Goal: Task Accomplishment & Management: Manage account settings

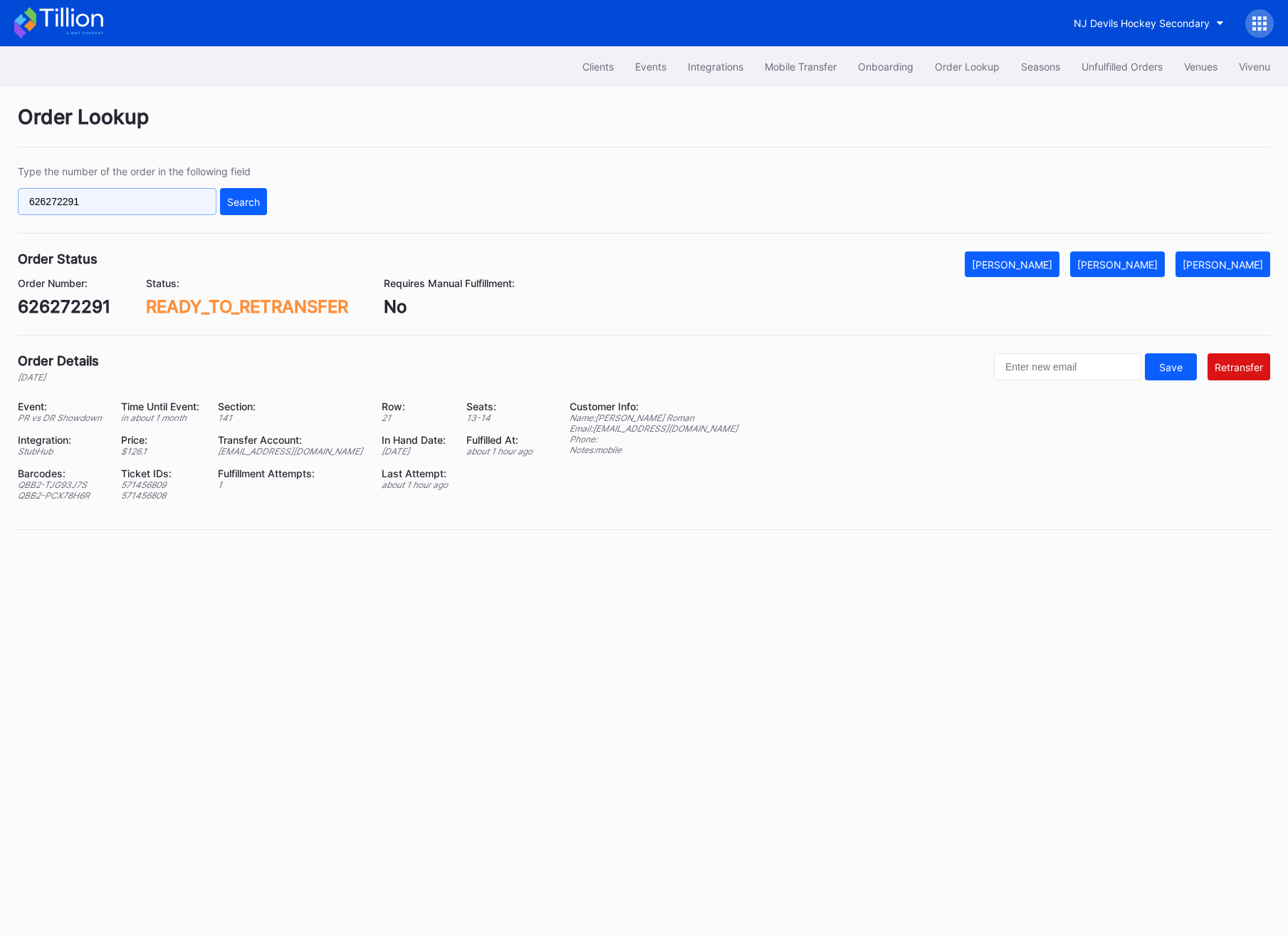
click at [168, 192] on input "626272291" at bounding box center [117, 201] width 198 height 27
paste input "76098138"
type input "76098138"
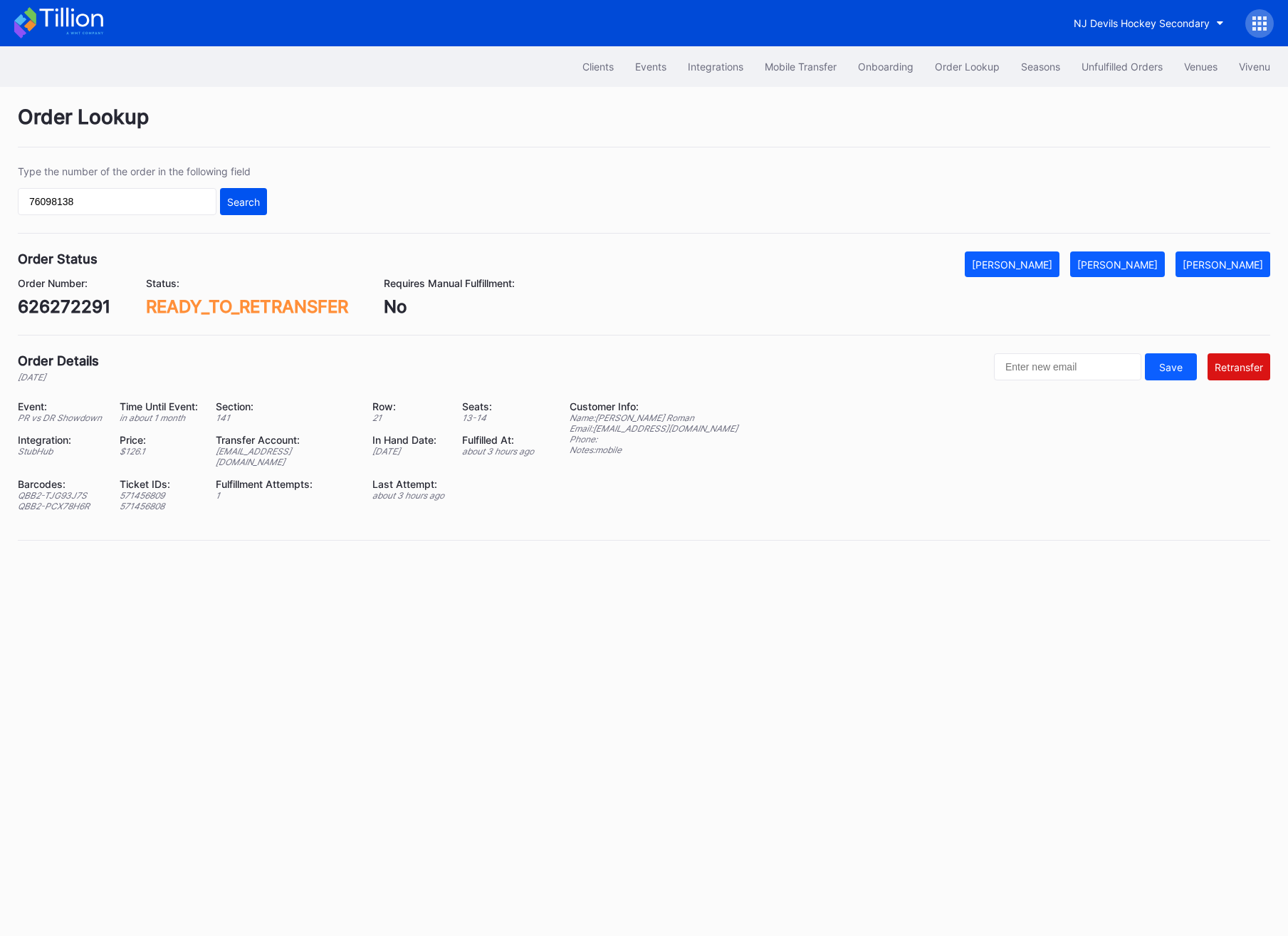
click at [227, 198] on div "Search" at bounding box center [243, 202] width 33 height 12
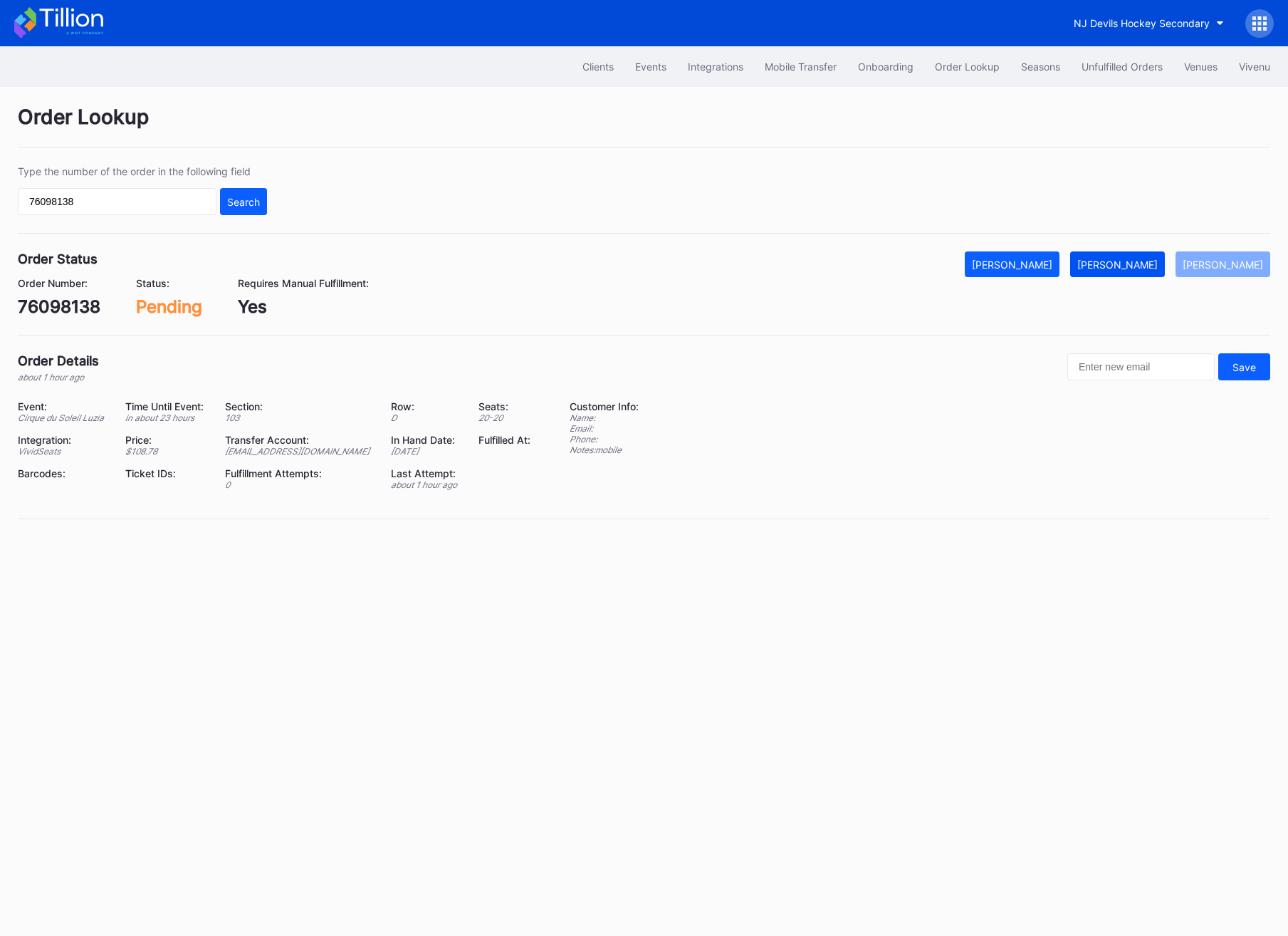
click at [1147, 263] on div "[PERSON_NAME]" at bounding box center [1117, 264] width 80 height 12
click at [38, 315] on div "76098138" at bounding box center [59, 307] width 82 height 21
copy div "76098138"
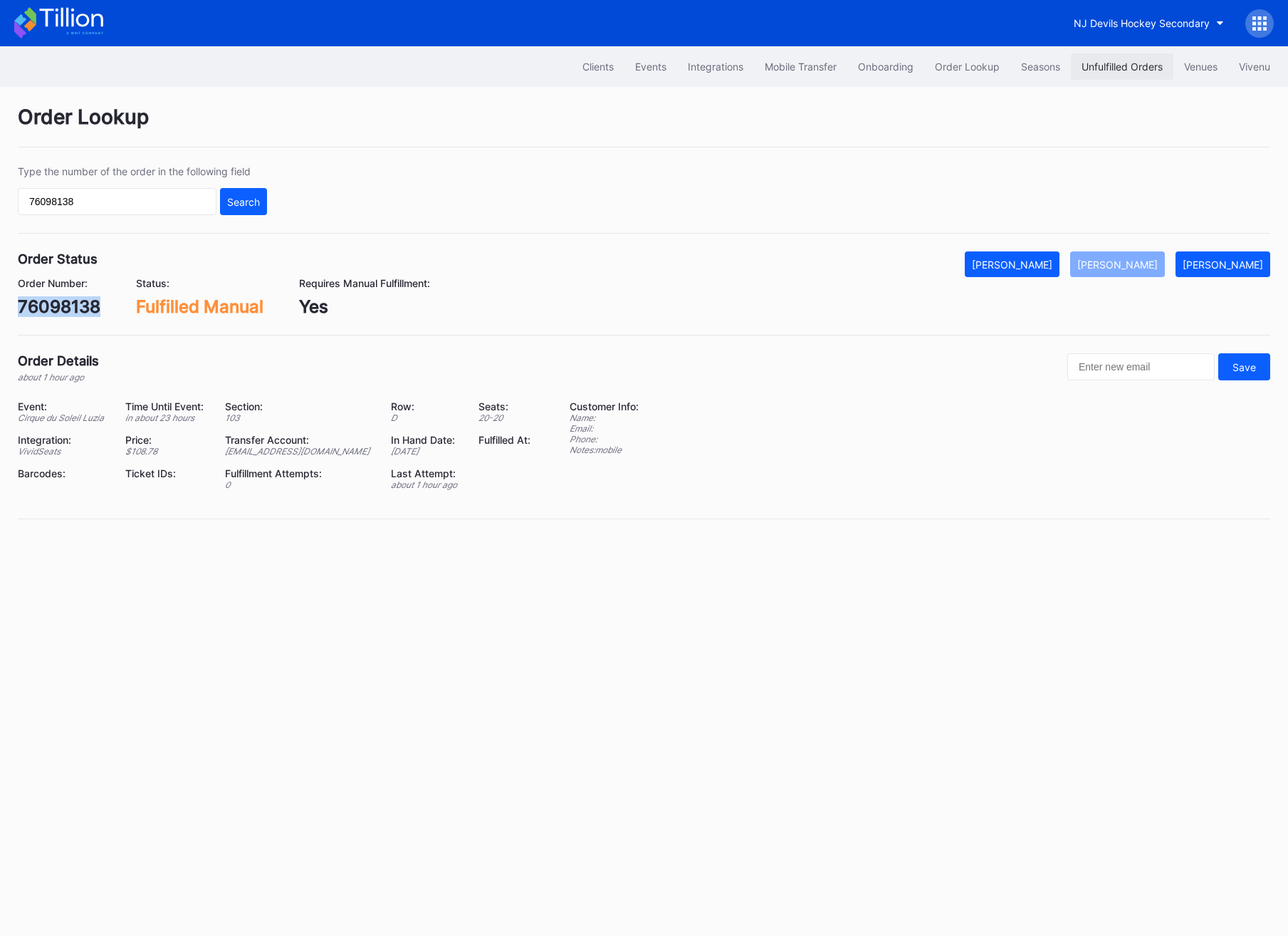
click at [1117, 69] on div "Unfulfilled Orders" at bounding box center [1122, 67] width 81 height 12
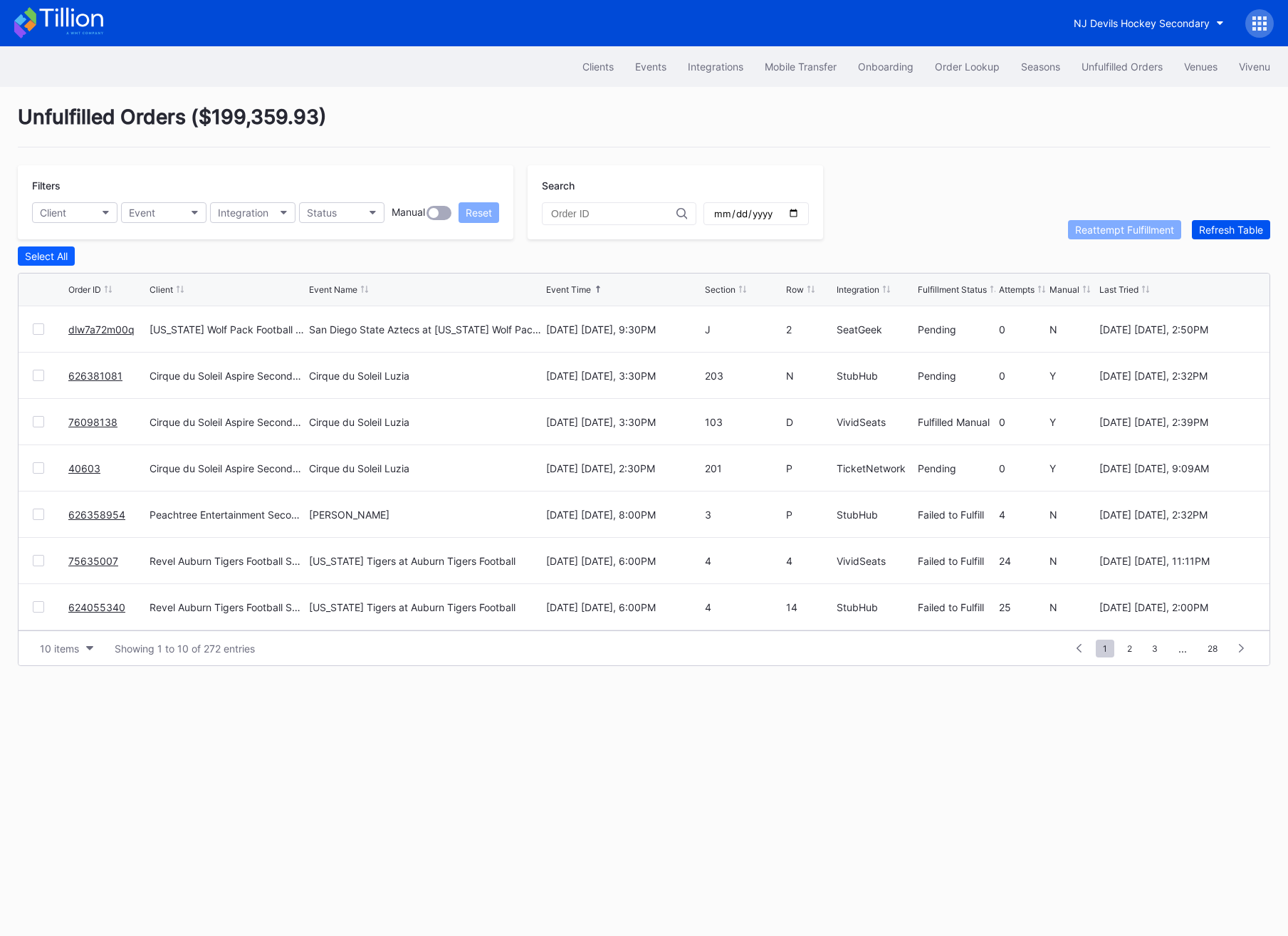
click at [1236, 227] on div "Refresh Table" at bounding box center [1231, 230] width 64 height 12
click at [105, 325] on link "k69xa65g2ke" at bounding box center [101, 329] width 66 height 12
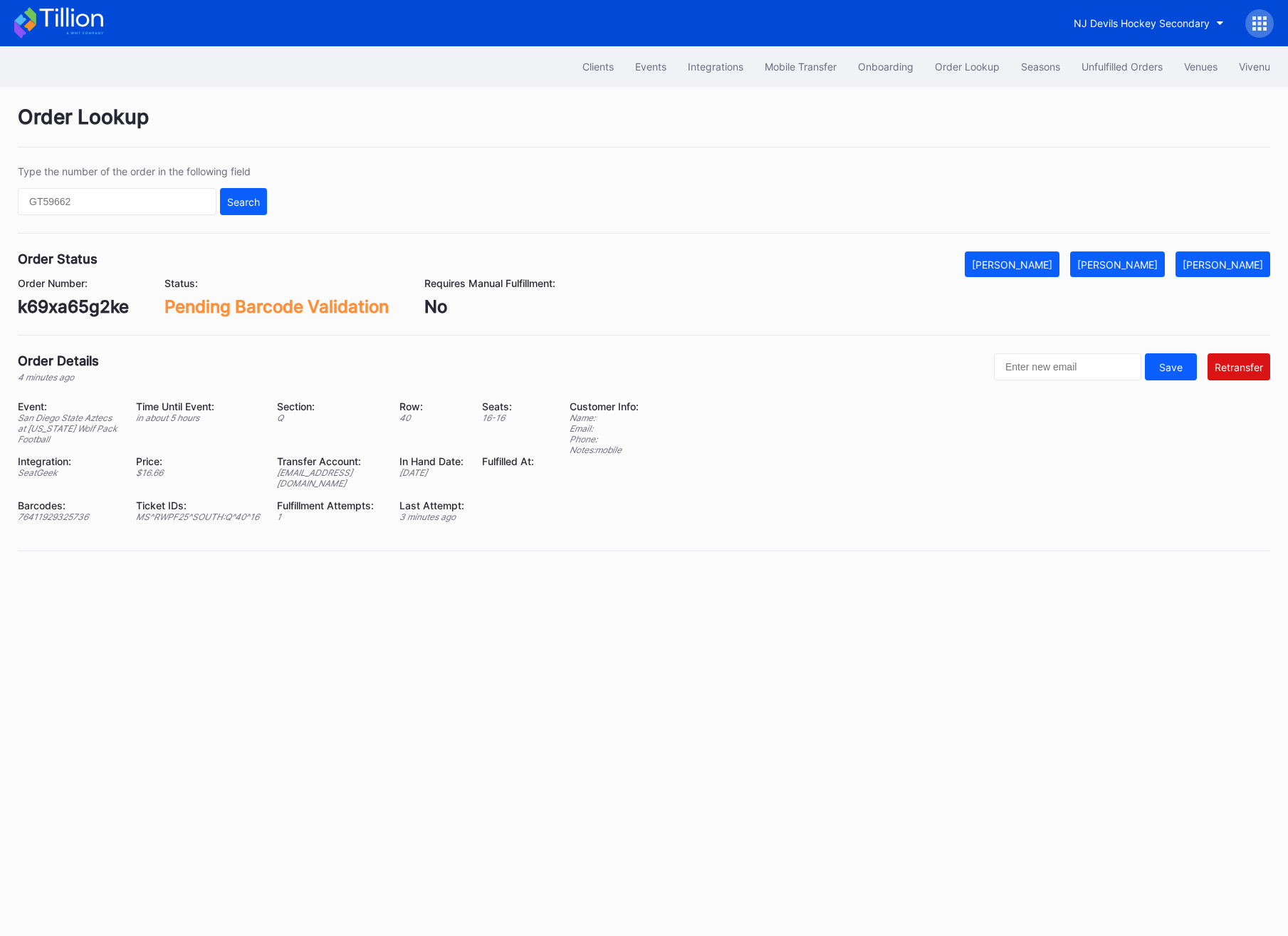
click at [108, 302] on div "k69xa65g2ke" at bounding box center [73, 307] width 111 height 21
copy div "k69xa65g2ke"
click at [1158, 260] on div "[PERSON_NAME]" at bounding box center [1117, 264] width 80 height 12
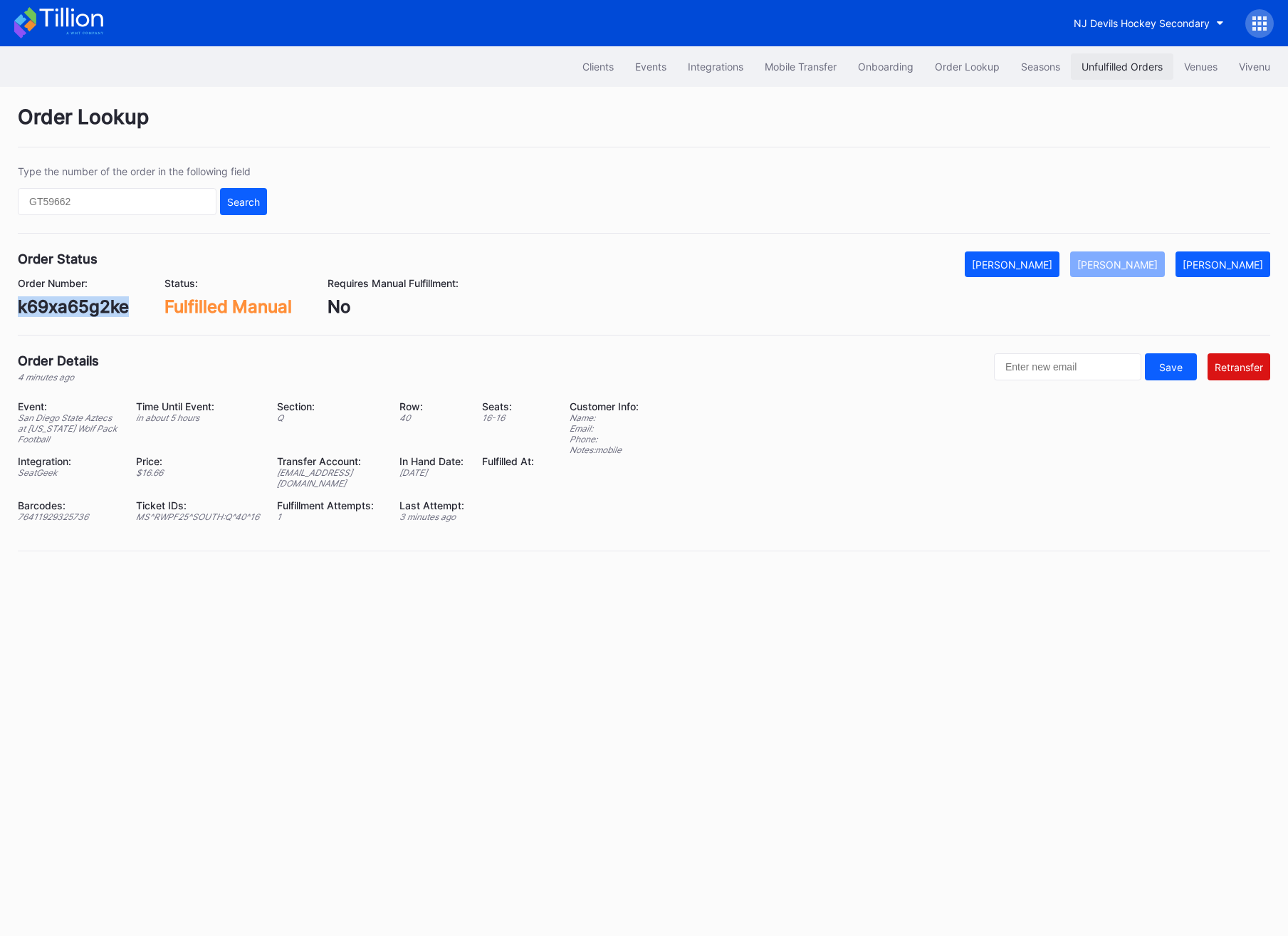
click at [1103, 65] on div "Unfulfilled Orders" at bounding box center [1122, 67] width 81 height 12
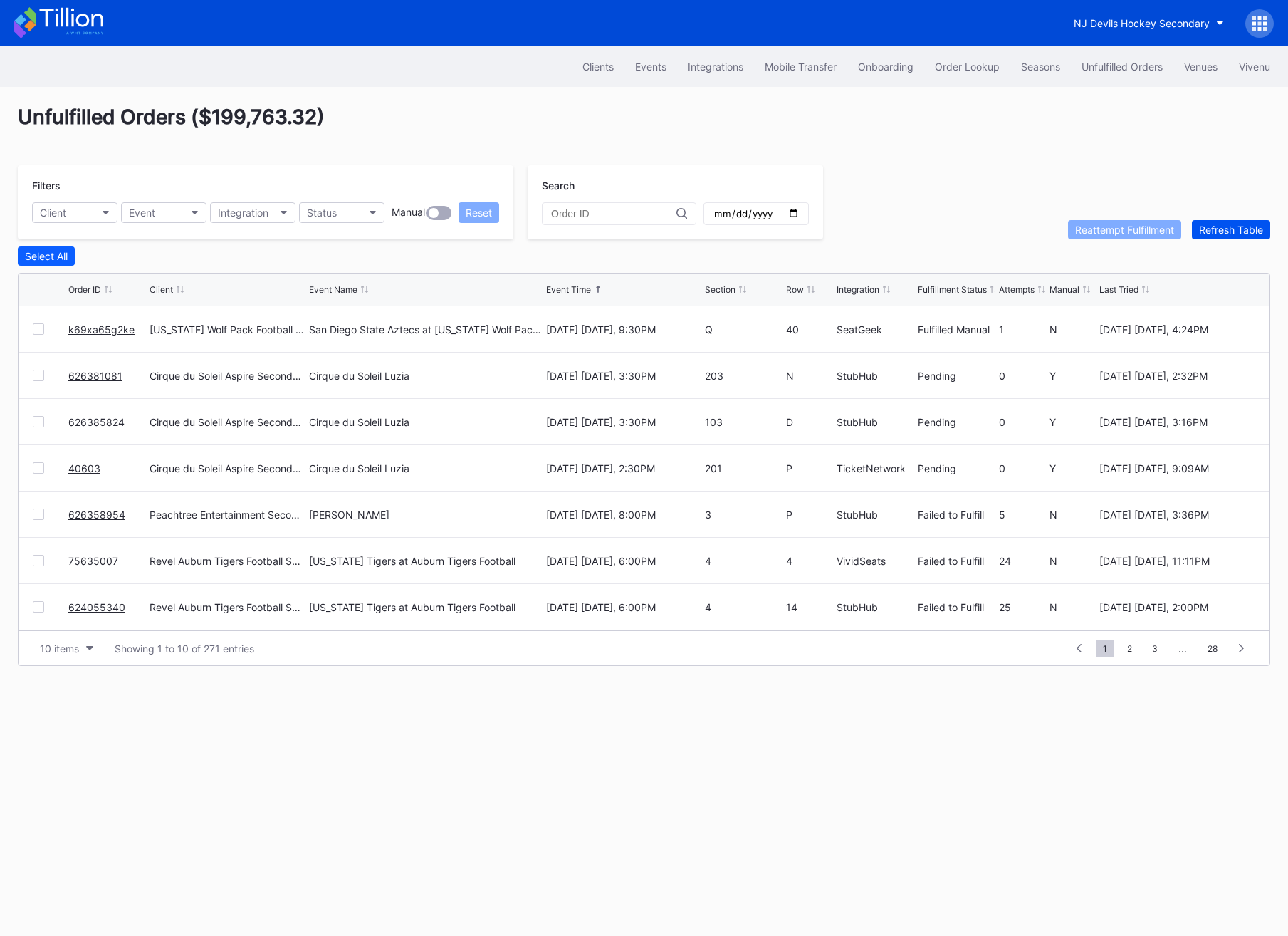
click at [1237, 226] on div "Refresh Table" at bounding box center [1231, 230] width 64 height 12
click at [89, 328] on link "626381081" at bounding box center [95, 329] width 54 height 12
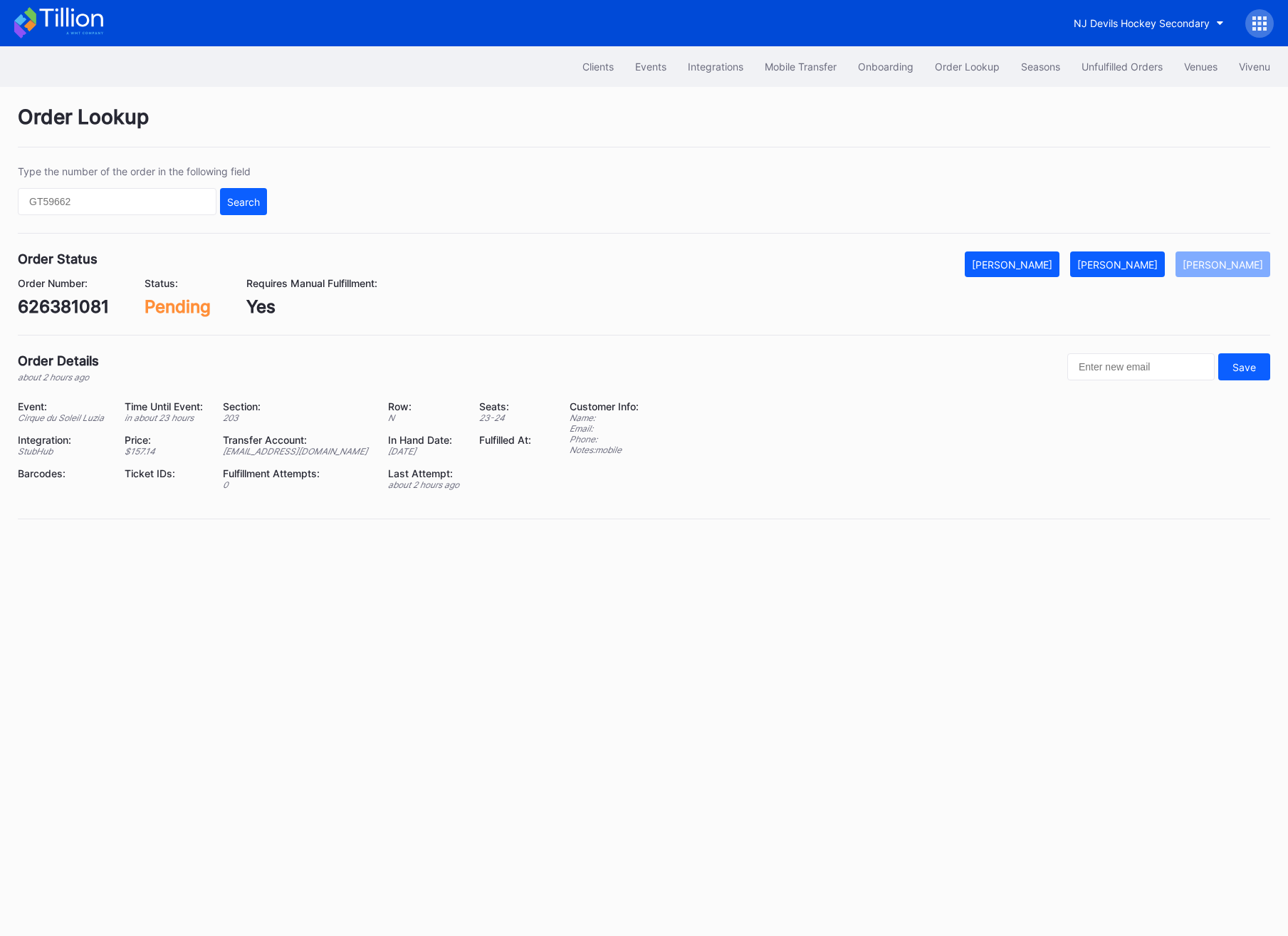
click at [67, 312] on div "626381081" at bounding box center [64, 307] width 91 height 21
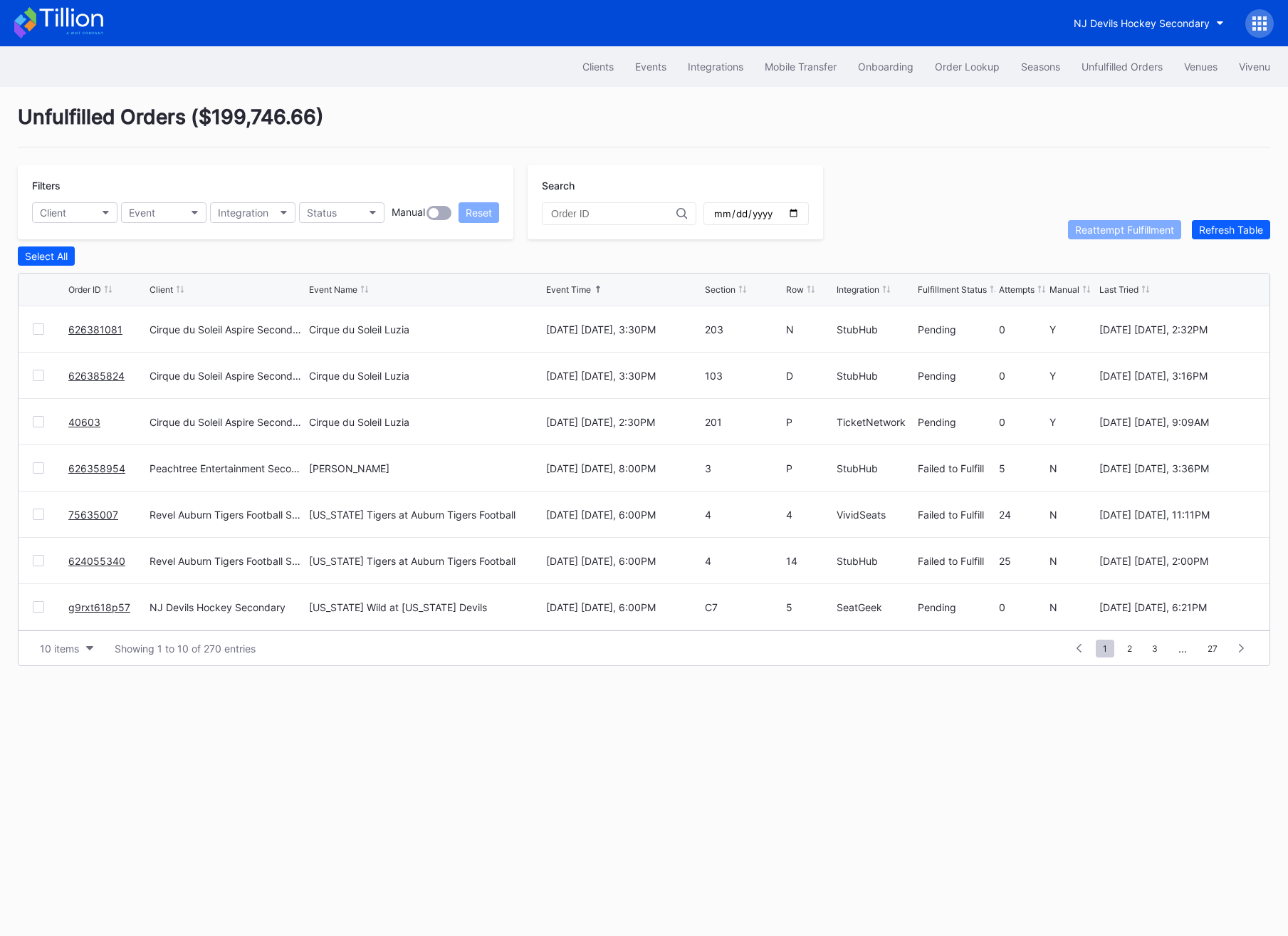
click at [103, 373] on link "626385824" at bounding box center [96, 376] width 56 height 12
click at [80, 328] on link "626381081" at bounding box center [95, 329] width 54 height 12
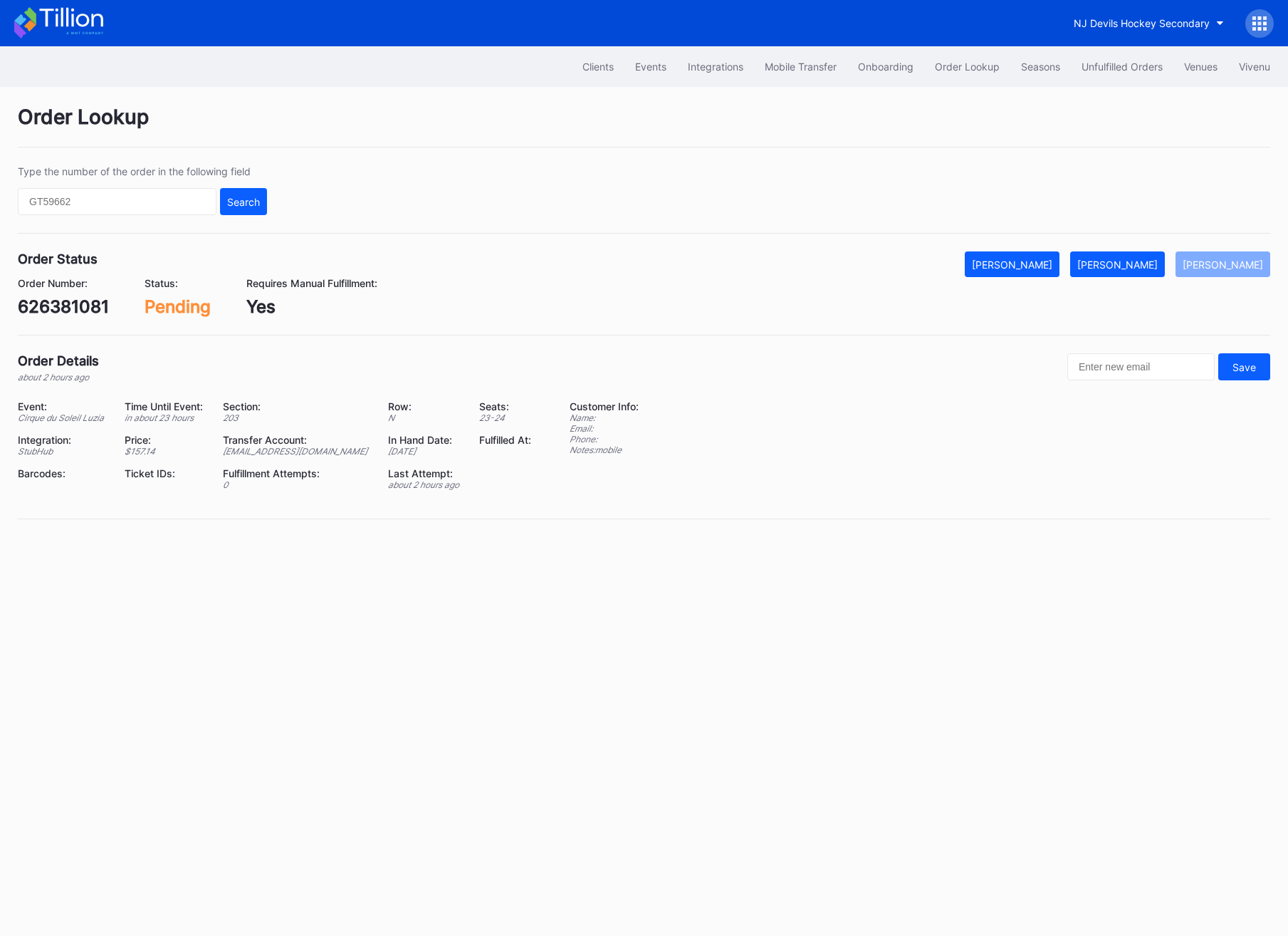
click at [66, 309] on div "626381081" at bounding box center [64, 307] width 91 height 21
copy div "626381081"
click at [61, 304] on div "626381081" at bounding box center [64, 307] width 91 height 21
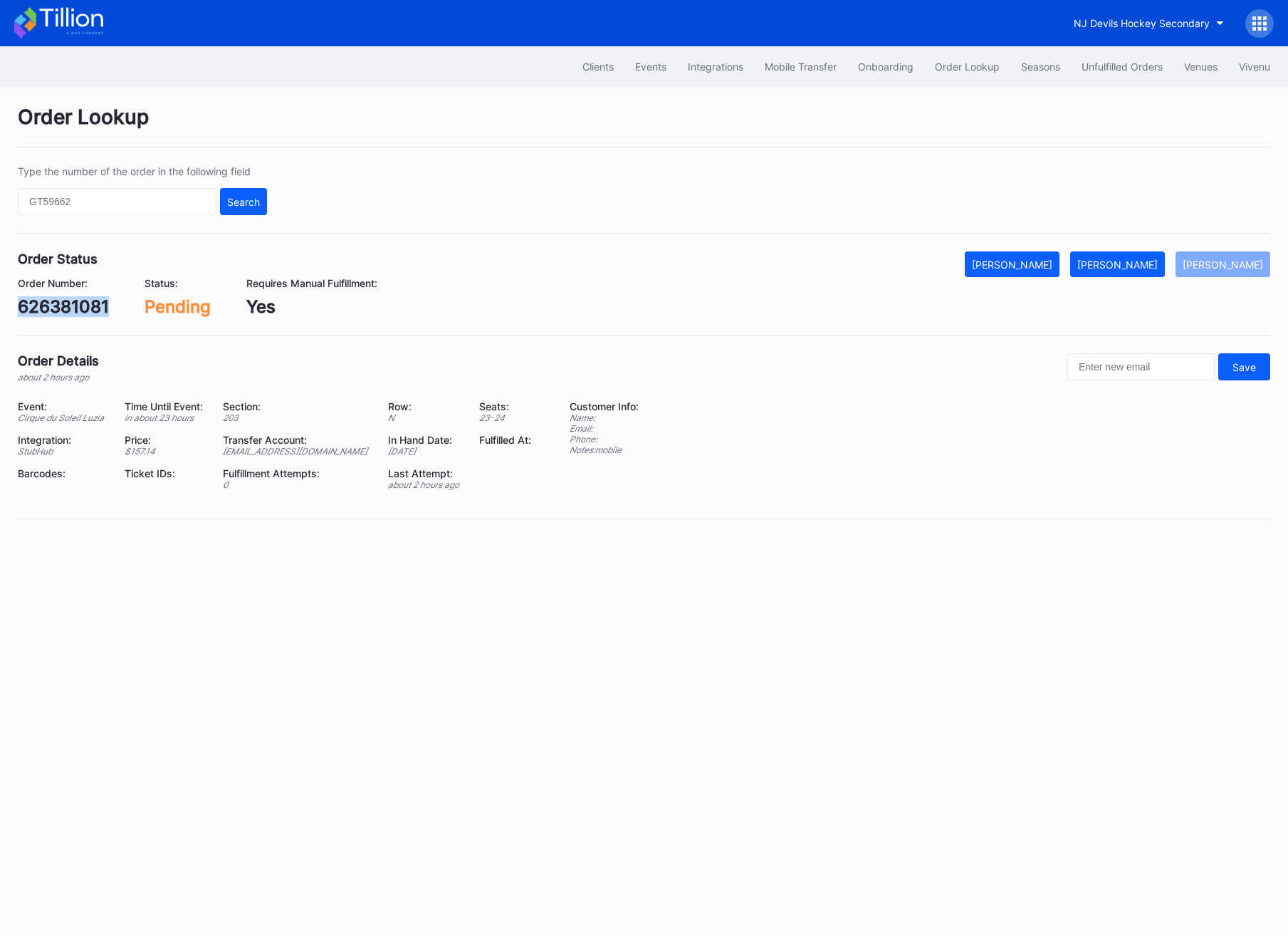
click at [61, 304] on div "626381081" at bounding box center [64, 307] width 91 height 21
copy div "626381081"
click at [105, 205] on input "text" at bounding box center [117, 201] width 198 height 27
paste input "k69xa65g2ke"
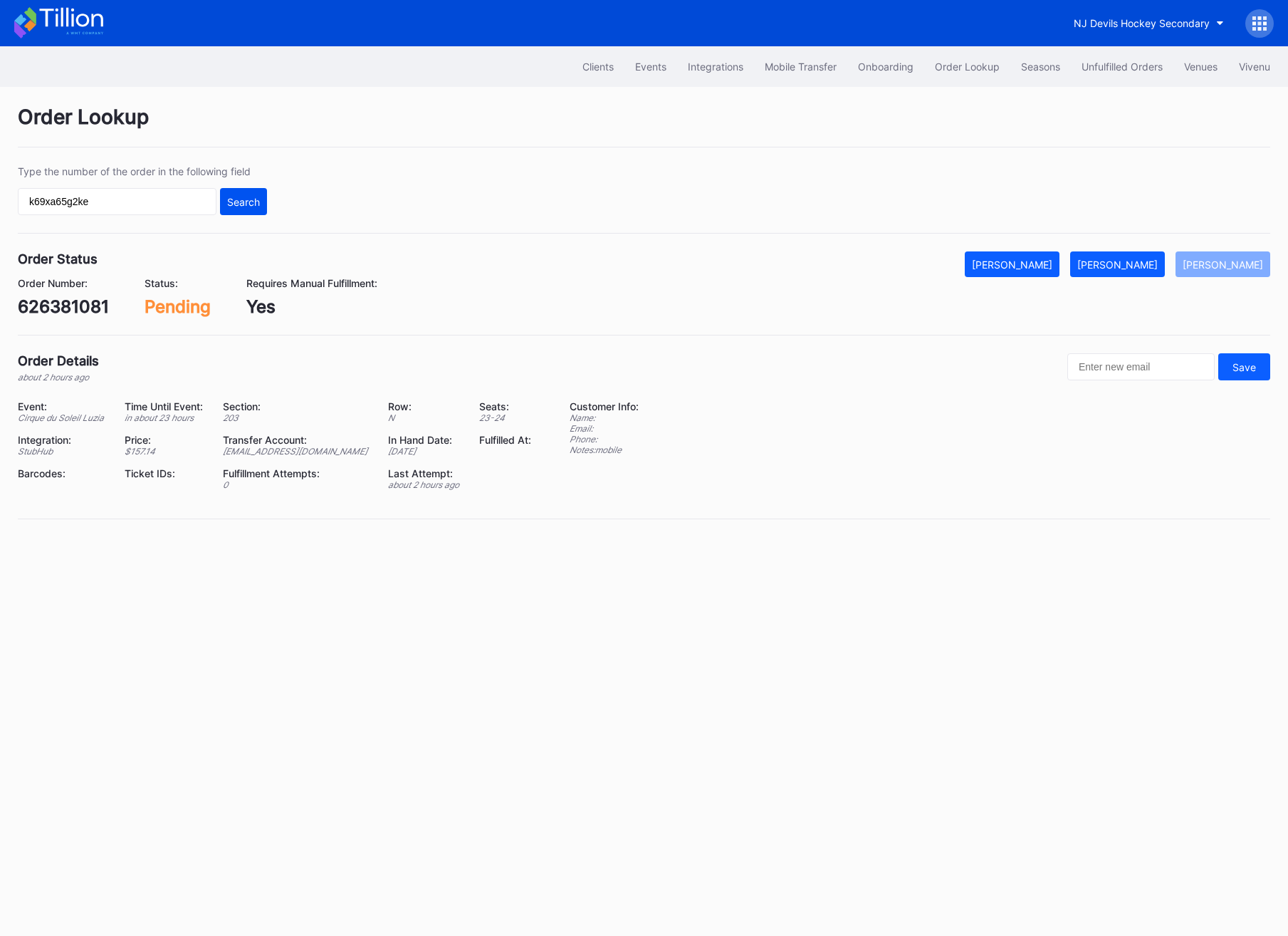
click at [254, 192] on button "Search" at bounding box center [243, 201] width 47 height 27
click at [59, 302] on div "626381081" at bounding box center [64, 307] width 91 height 21
copy div "626381081"
click at [60, 298] on div "626381081" at bounding box center [64, 307] width 91 height 21
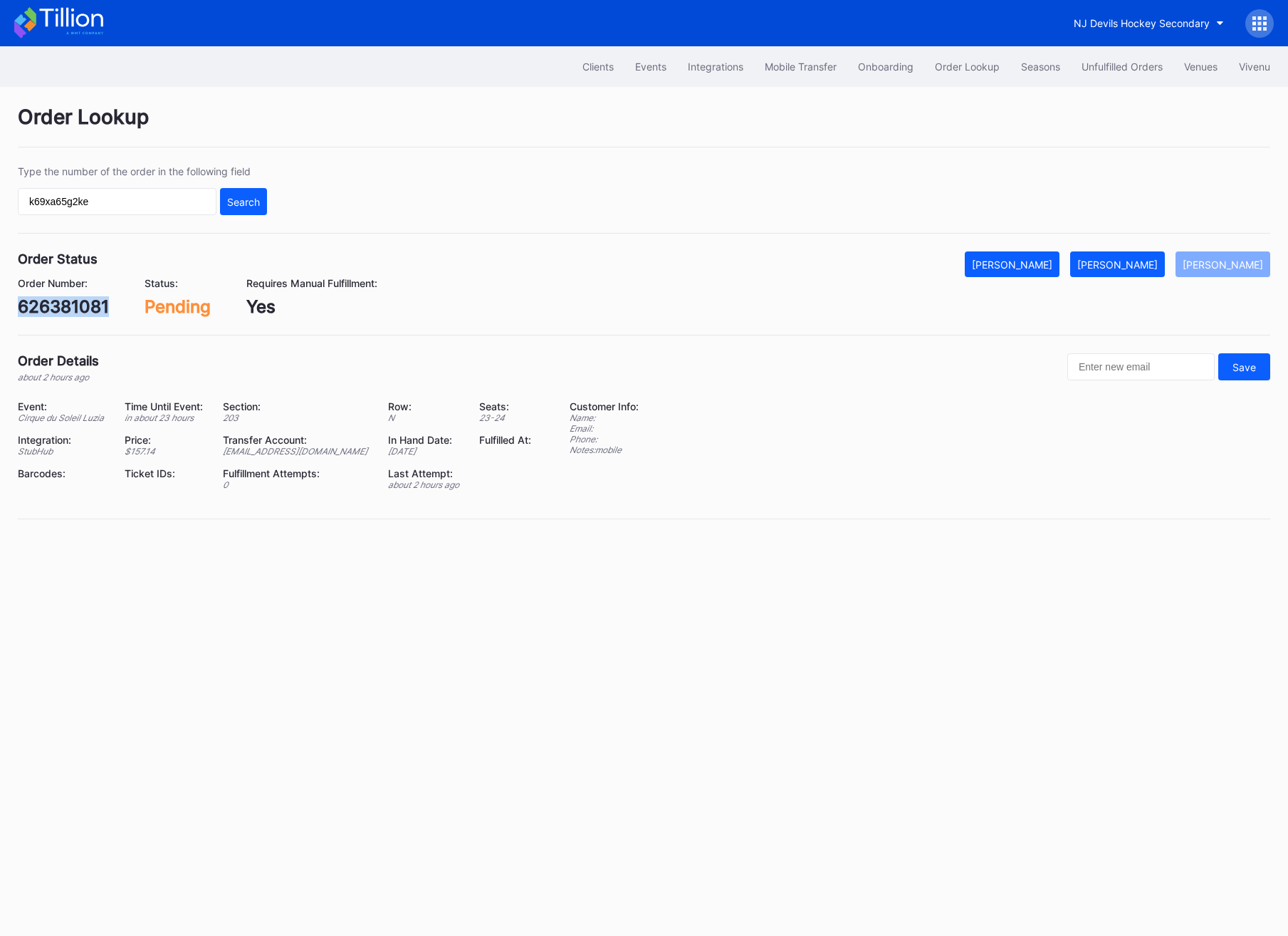
click at [59, 298] on div "626381081" at bounding box center [64, 307] width 91 height 21
copy div "626381081"
click at [37, 312] on div "626381081" at bounding box center [64, 307] width 91 height 21
click at [1141, 268] on div "[PERSON_NAME]" at bounding box center [1117, 264] width 80 height 12
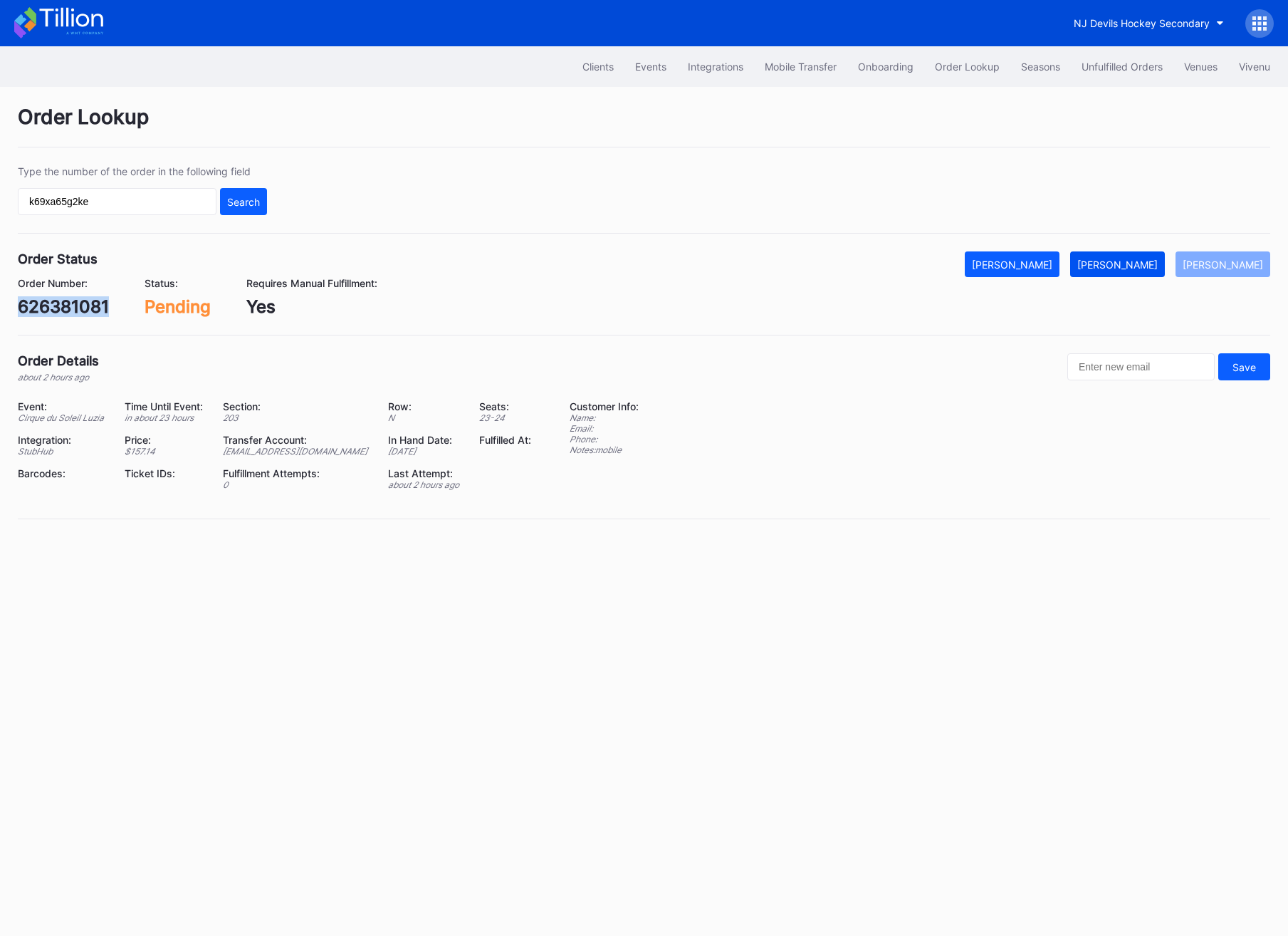
click at [1141, 268] on div "[PERSON_NAME]" at bounding box center [1117, 264] width 80 height 12
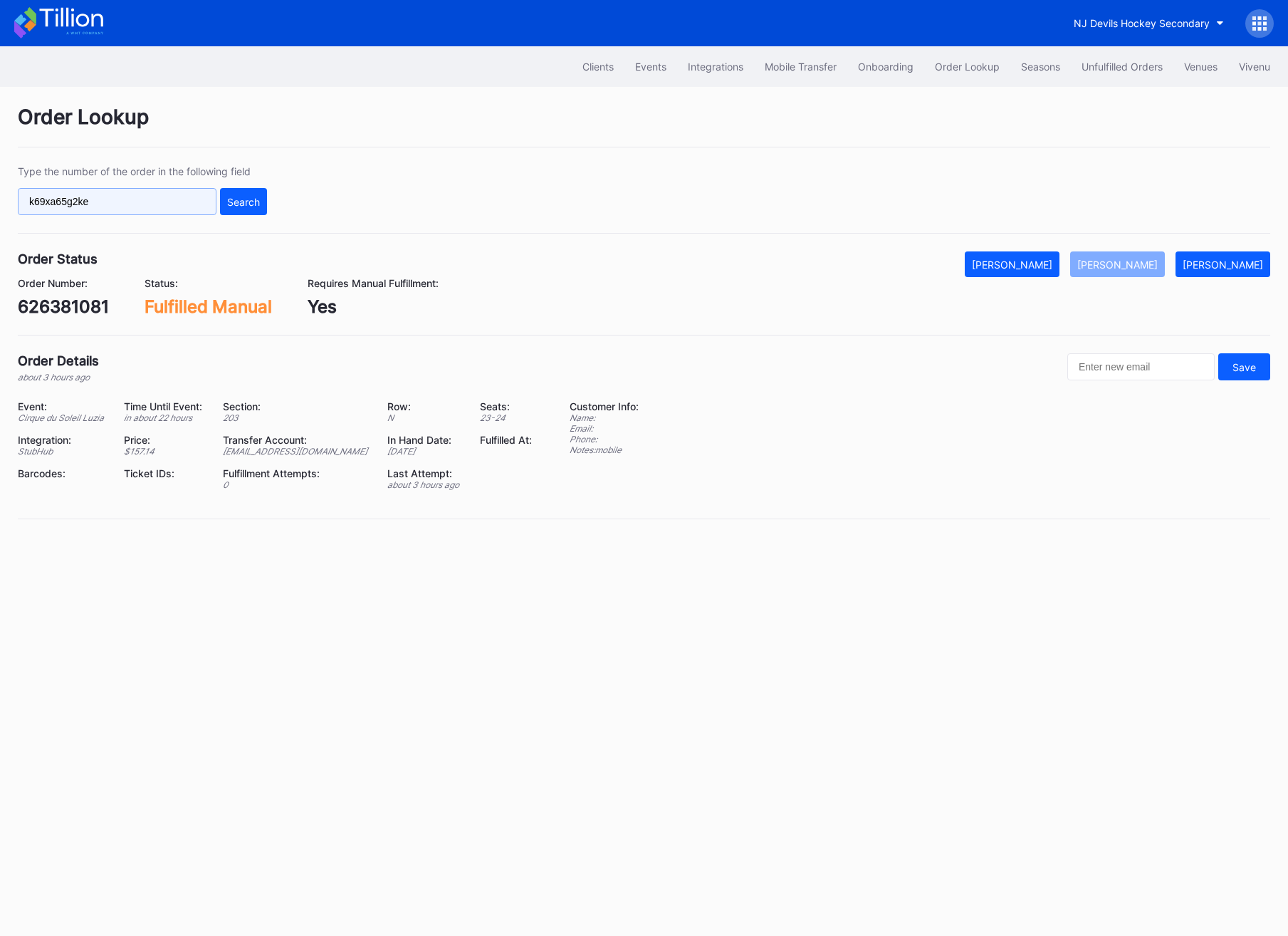
click at [130, 193] on input "k69xa65g2ke" at bounding box center [117, 201] width 198 height 27
paste input "626385824"
click at [248, 209] on button "Search" at bounding box center [243, 201] width 47 height 27
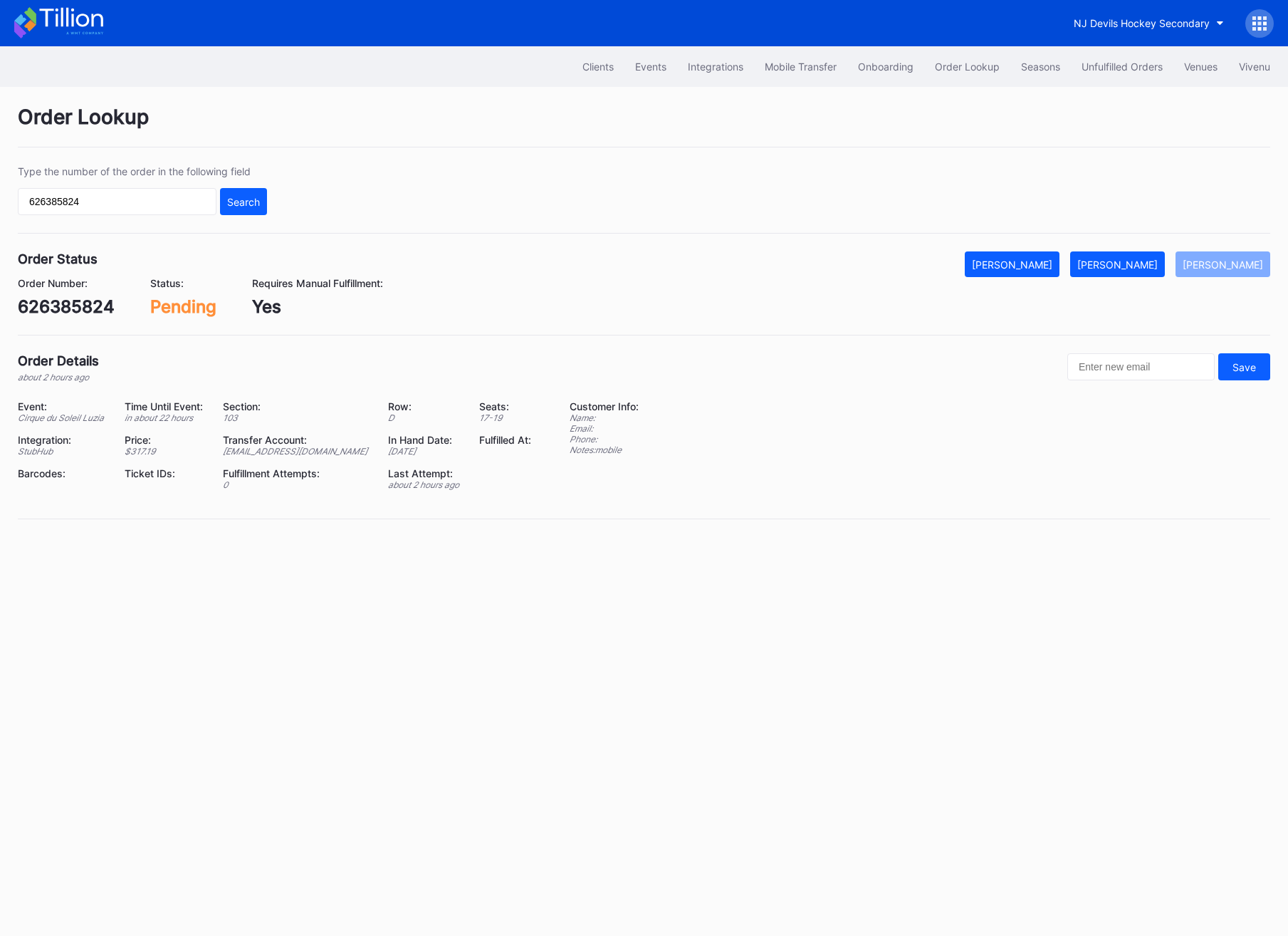
click at [59, 306] on div "626385824" at bounding box center [66, 307] width 97 height 21
click at [59, 306] on div "626385824" at bounding box center [66, 307] width 97 height 21
copy div "626385824"
click at [62, 308] on div "626385824" at bounding box center [66, 307] width 97 height 21
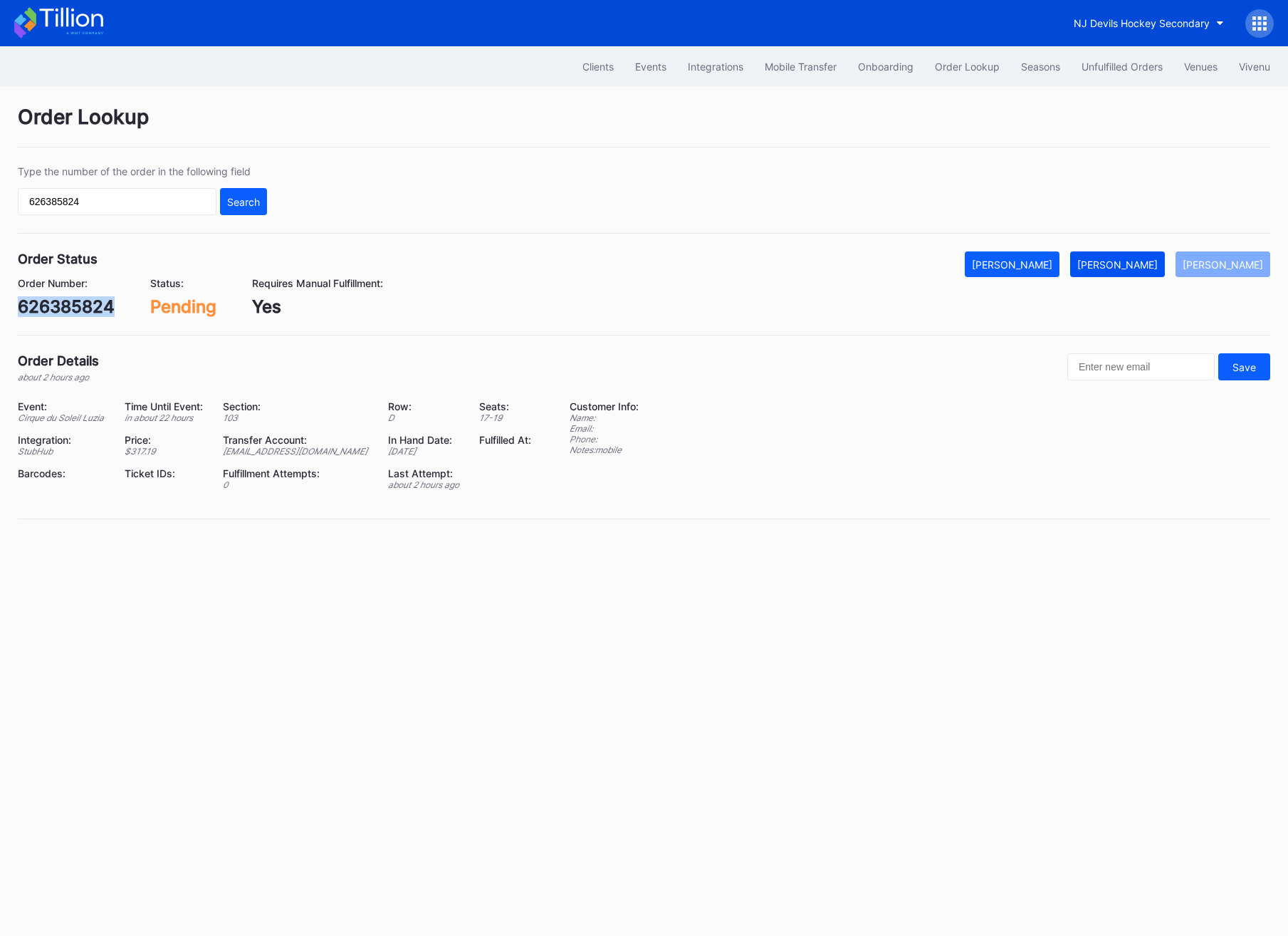
click at [1129, 267] on div "[PERSON_NAME]" at bounding box center [1117, 264] width 80 height 12
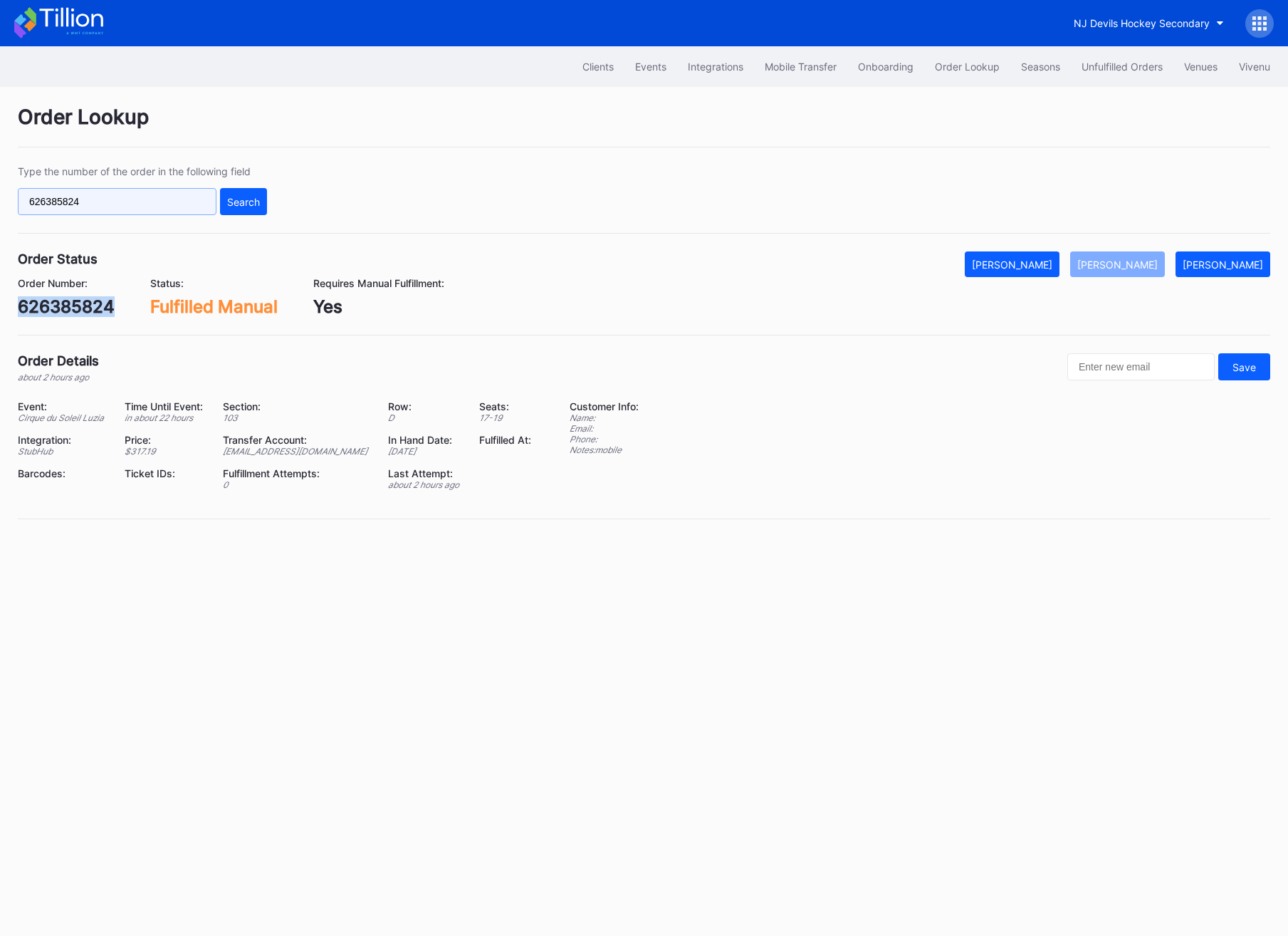
click at [136, 198] on input "626385824" at bounding box center [117, 201] width 198 height 27
paste input "50995177"
type input "50995177"
click at [239, 207] on div "Search" at bounding box center [243, 202] width 33 height 12
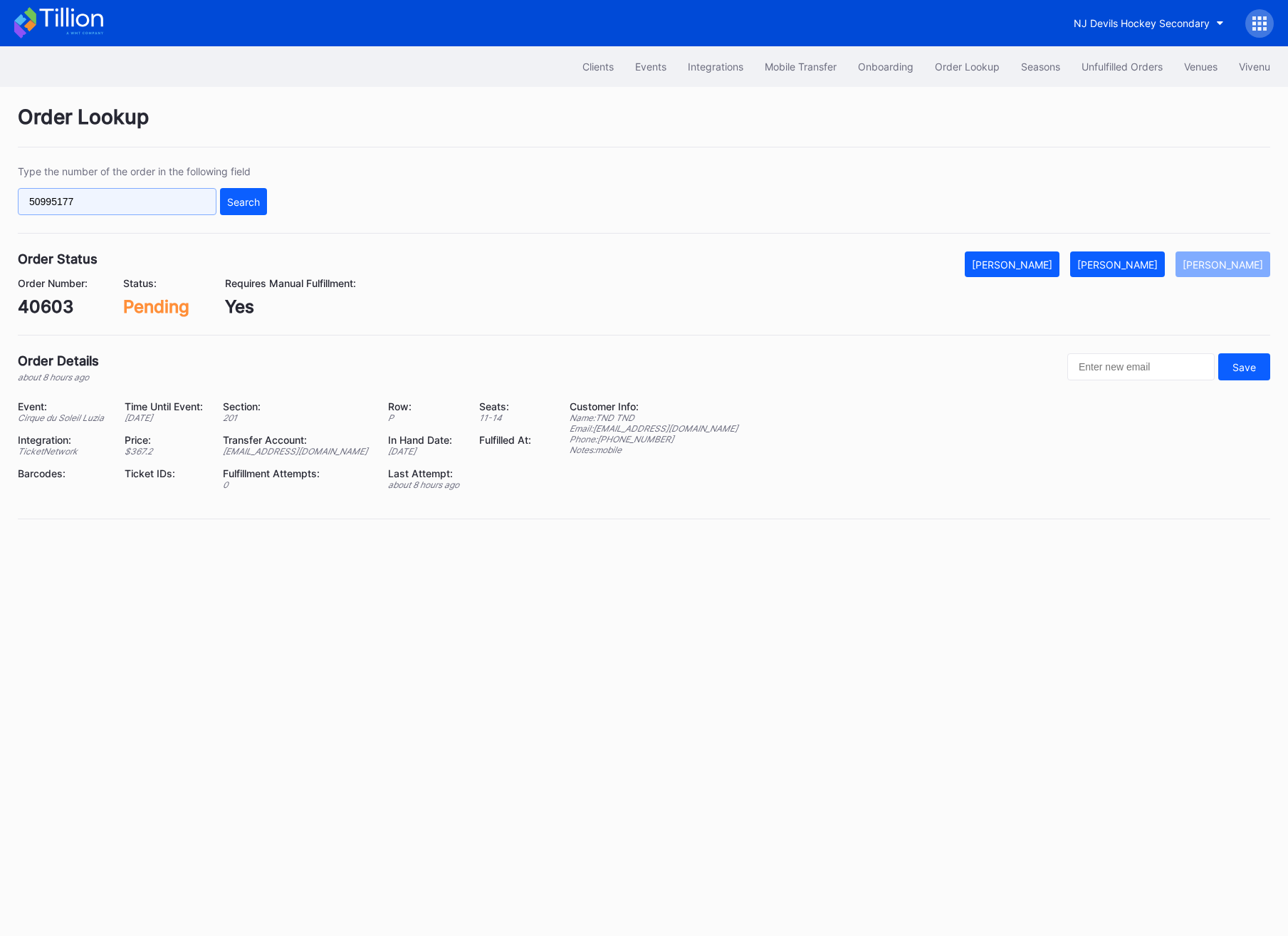
click at [109, 213] on input "50995177" at bounding box center [117, 201] width 198 height 27
